Goal: Information Seeking & Learning: Learn about a topic

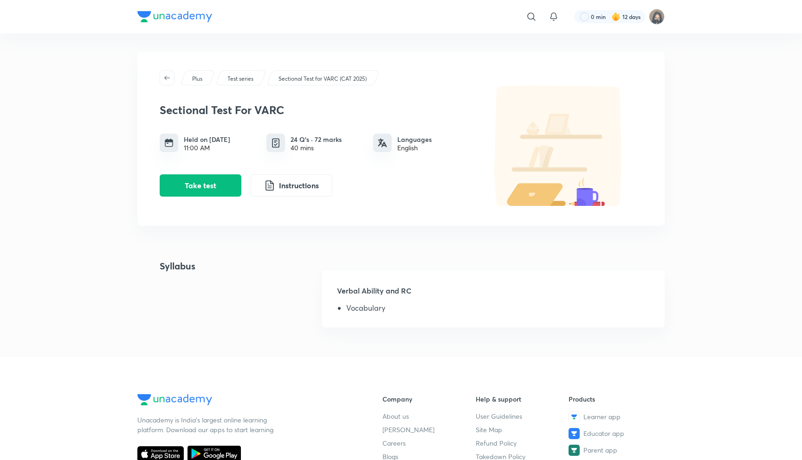
click at [188, 19] on img at bounding box center [174, 16] width 75 height 11
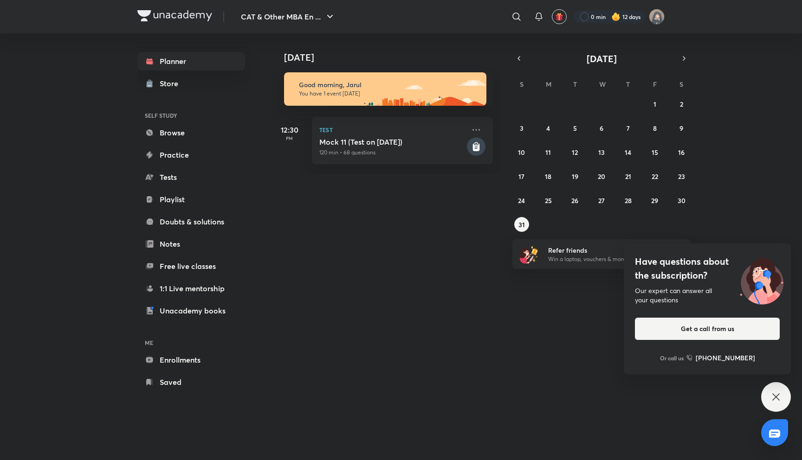
click at [776, 402] on icon at bounding box center [776, 397] width 11 height 11
